Goal: Navigation & Orientation: Find specific page/section

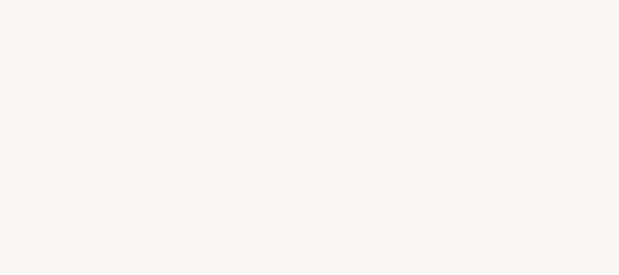
select select "PT"
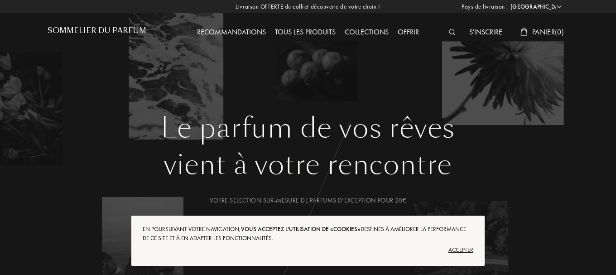
scroll to position [91, 0]
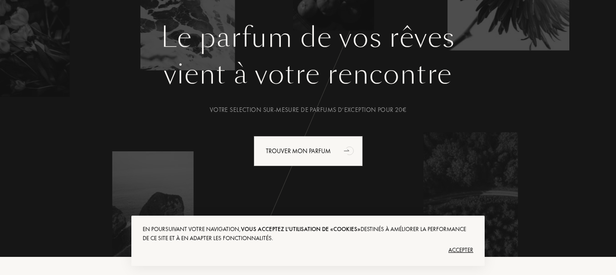
click at [458, 247] on div "Accepter" at bounding box center [308, 250] width 331 height 14
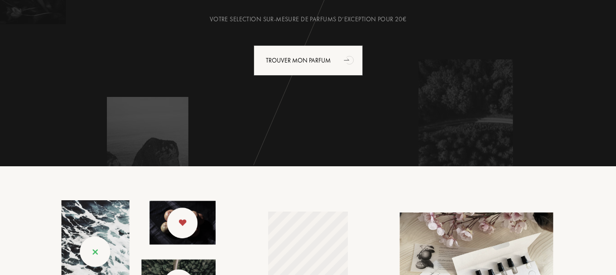
scroll to position [0, 0]
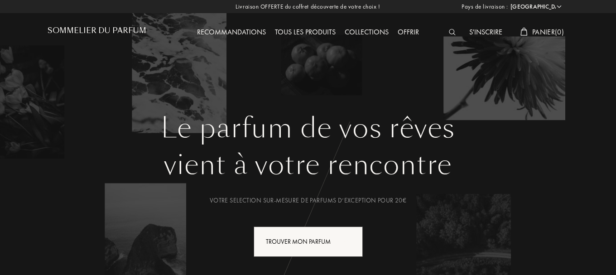
click at [304, 31] on div "Tous les produits" at bounding box center [305, 33] width 70 height 12
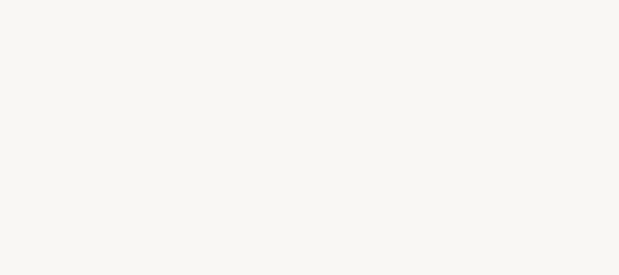
select select "PT"
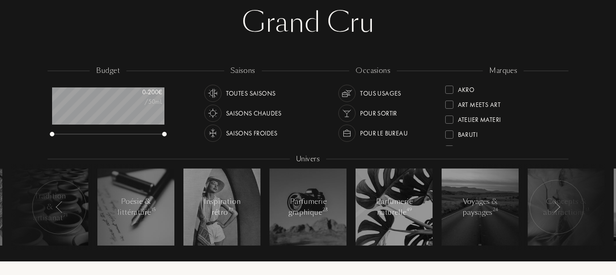
scroll to position [45, 0]
